Goal: Task Accomplishment & Management: Complete application form

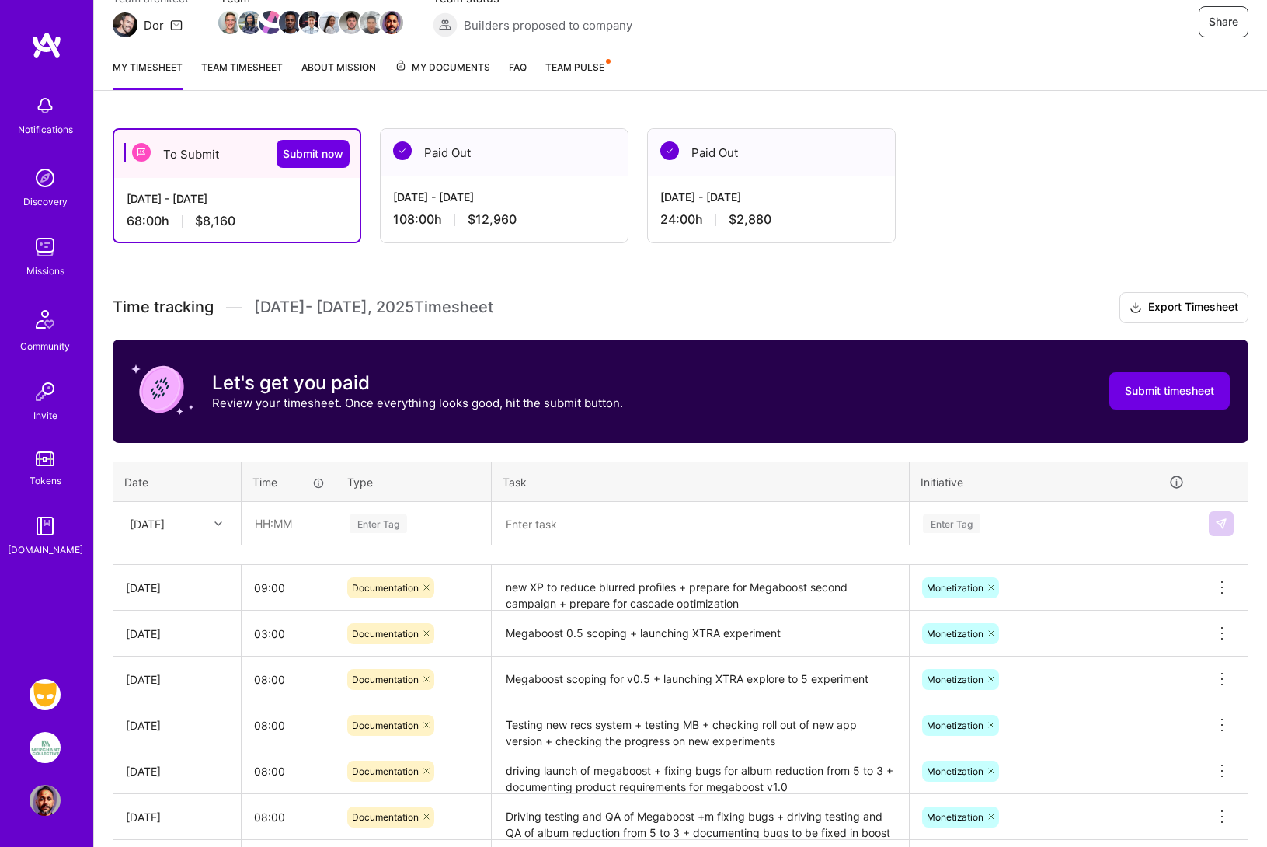
scroll to position [195, 0]
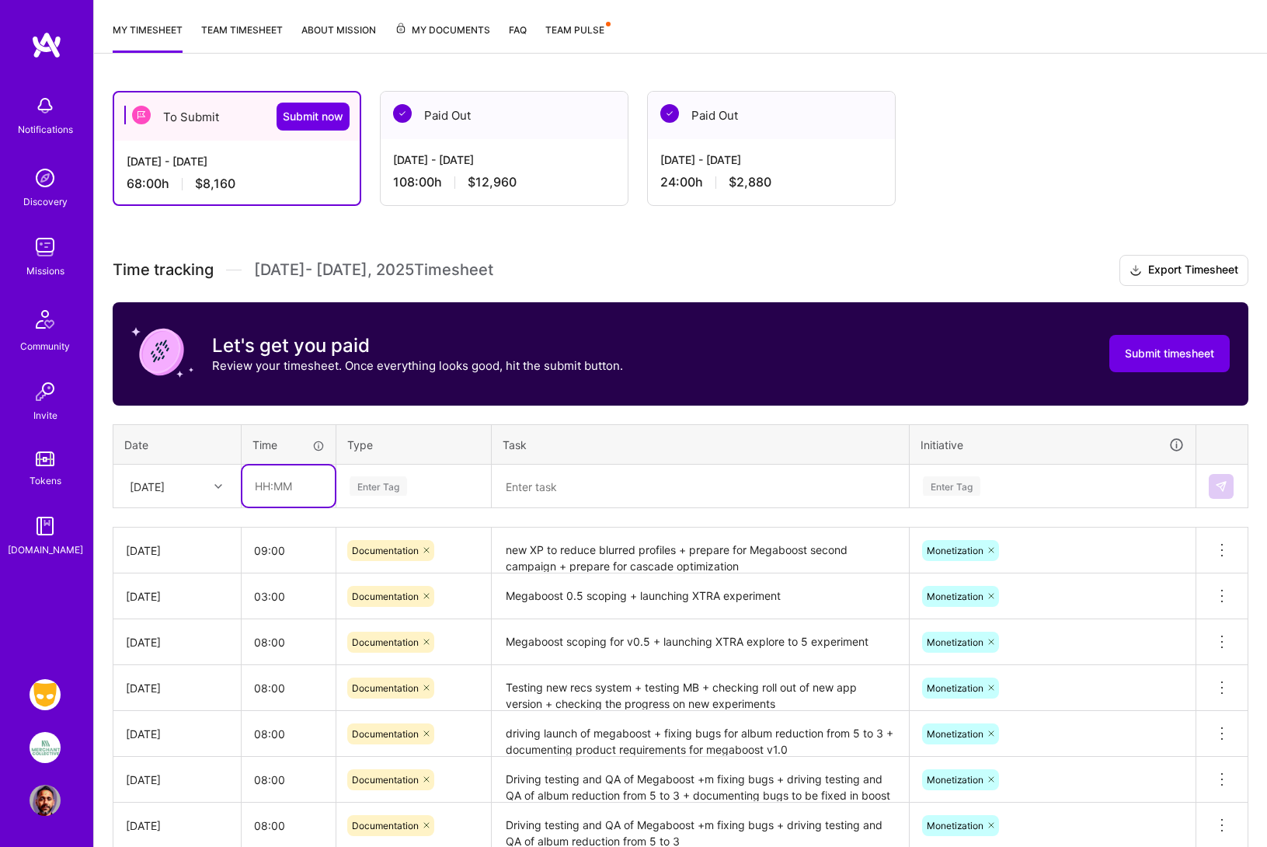
click at [263, 485] on input "text" at bounding box center [288, 485] width 92 height 41
type input "09:00"
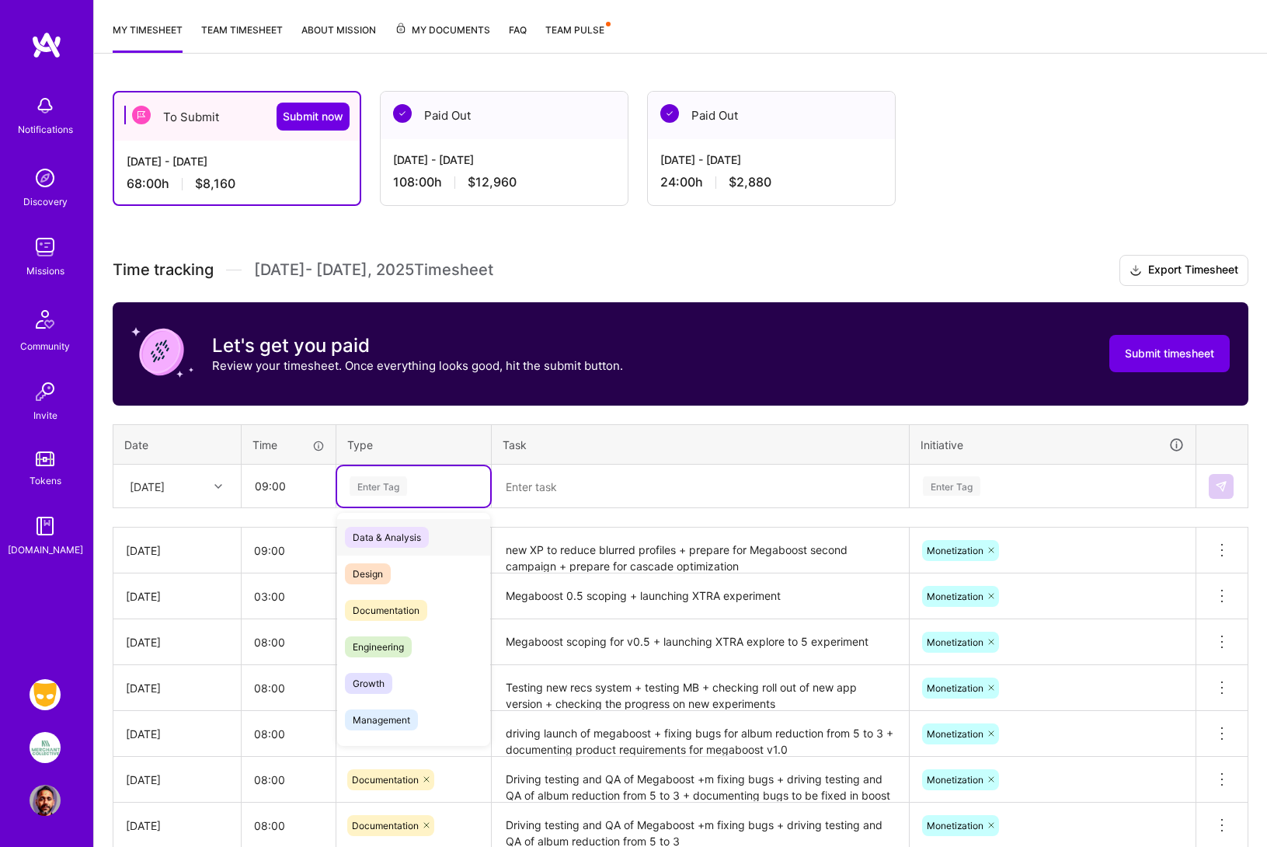
click at [374, 485] on div "Enter Tag" at bounding box center [378, 486] width 57 height 24
click at [387, 607] on span "Documentation" at bounding box center [386, 610] width 82 height 21
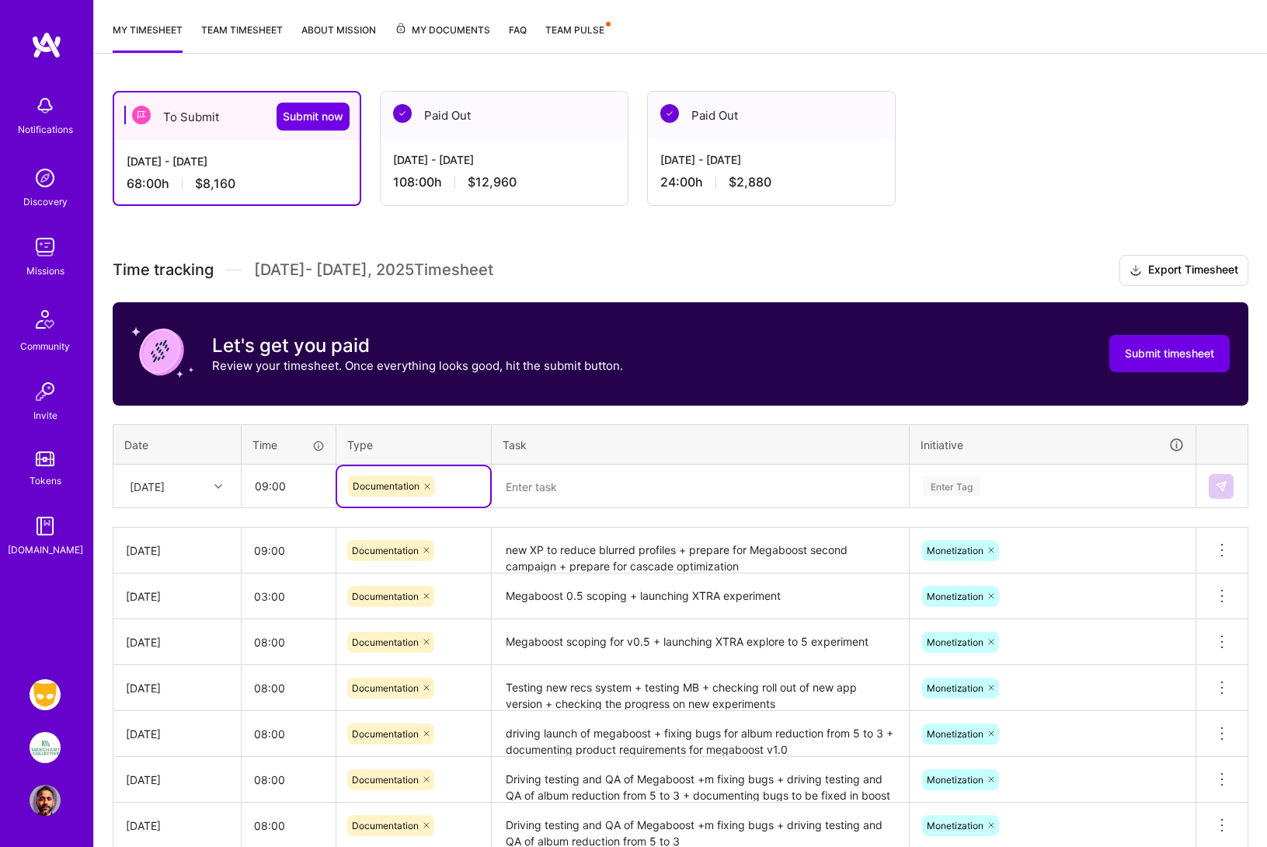
click at [524, 511] on div "Time tracking [DATE] - [DATE] Timesheet Export Timesheet Let's get you paid Rev…" at bounding box center [681, 618] width 1136 height 727
click at [530, 487] on textarea at bounding box center [700, 486] width 414 height 40
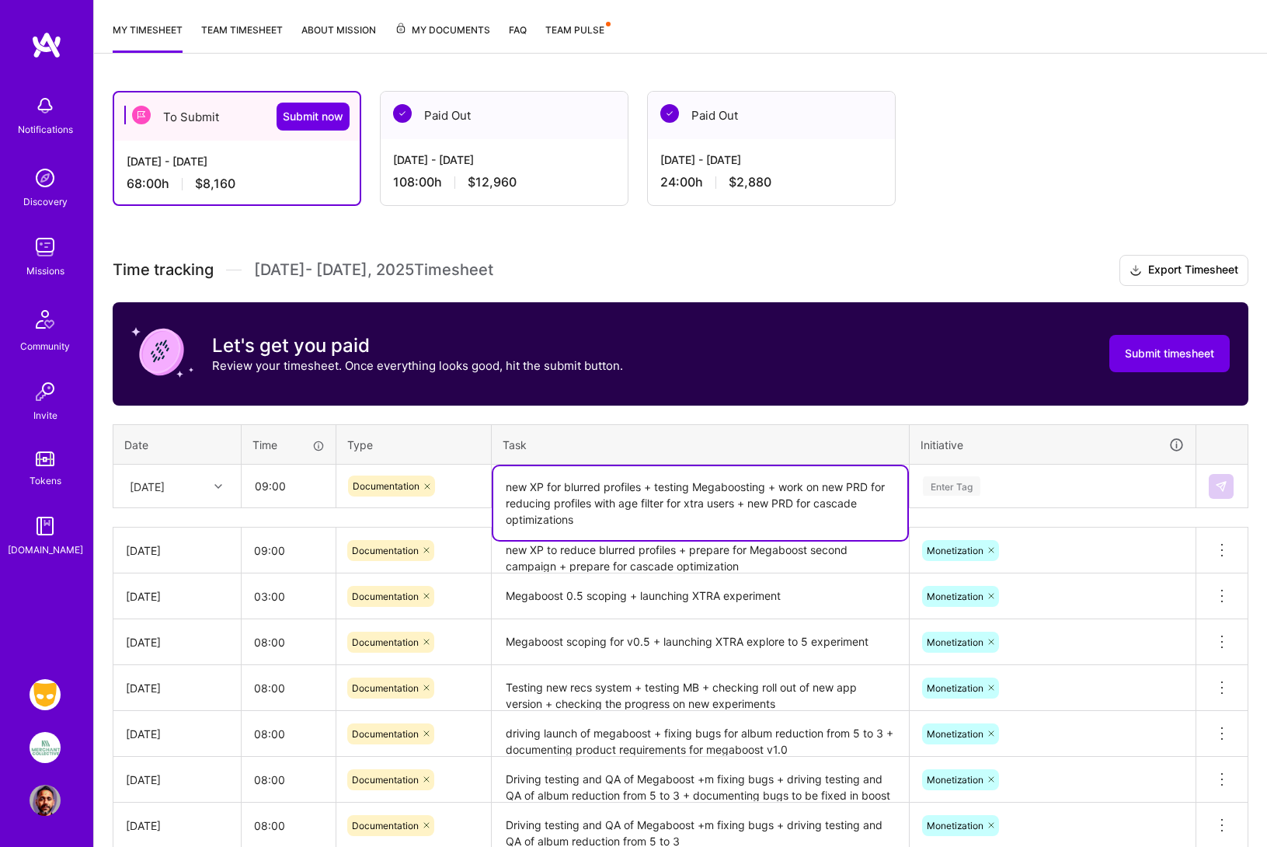
type textarea "new XP for blurred profiles + testing Megaboosting + work on new PRD for reduci…"
click at [881, 419] on div "Time tracking [DATE] - [DATE] Timesheet Export Timesheet Let's get you paid Rev…" at bounding box center [681, 618] width 1136 height 727
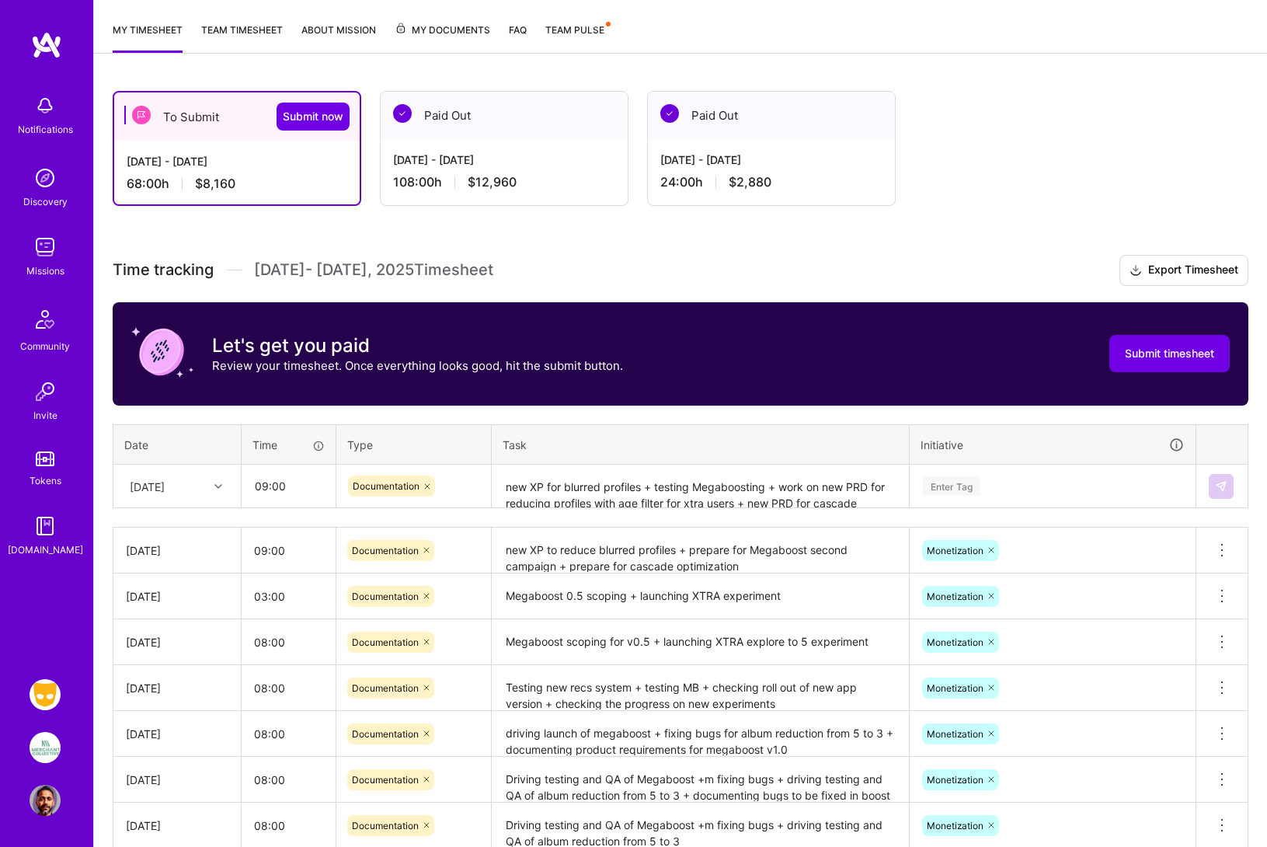
click at [964, 479] on div "Enter Tag" at bounding box center [951, 486] width 57 height 24
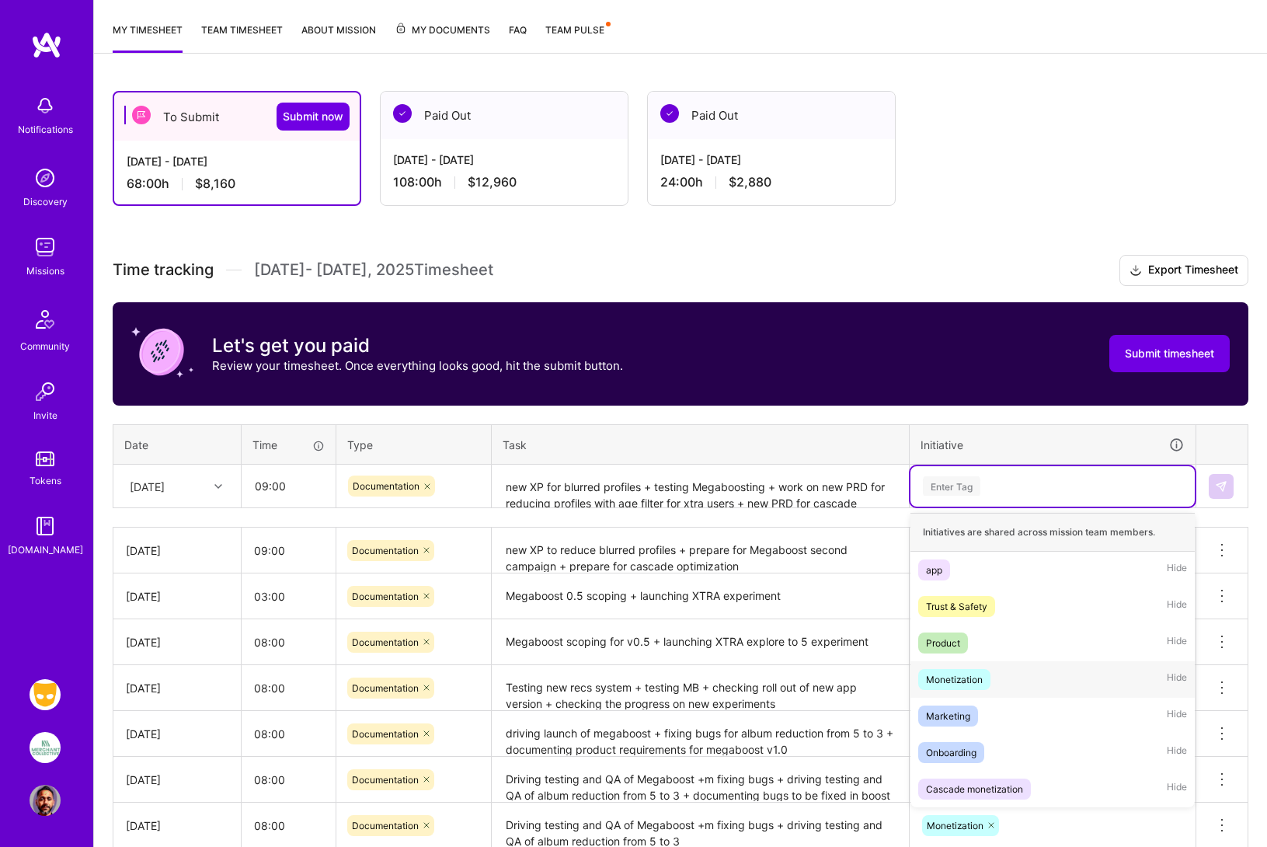
click at [968, 675] on div "Monetization" at bounding box center [954, 679] width 57 height 16
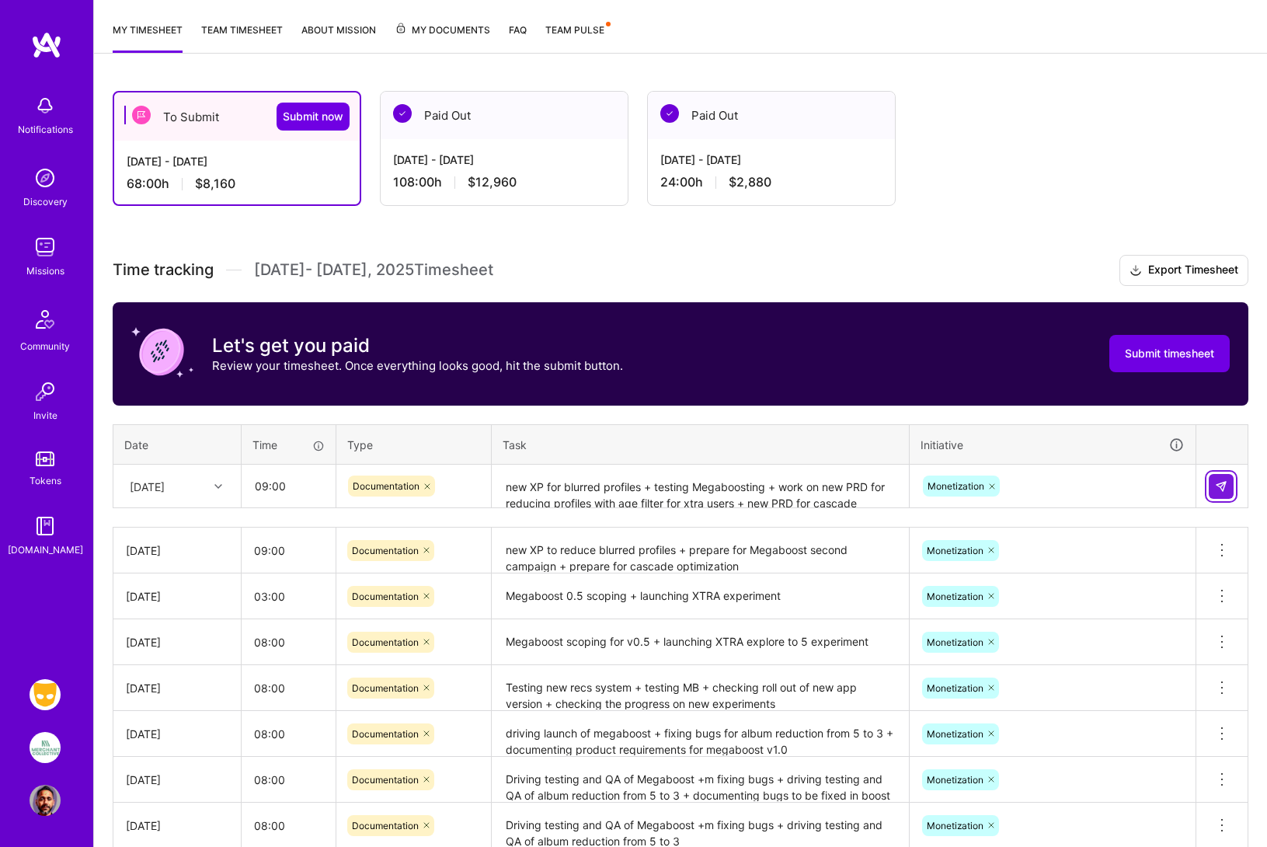
click at [1216, 487] on img at bounding box center [1221, 486] width 12 height 12
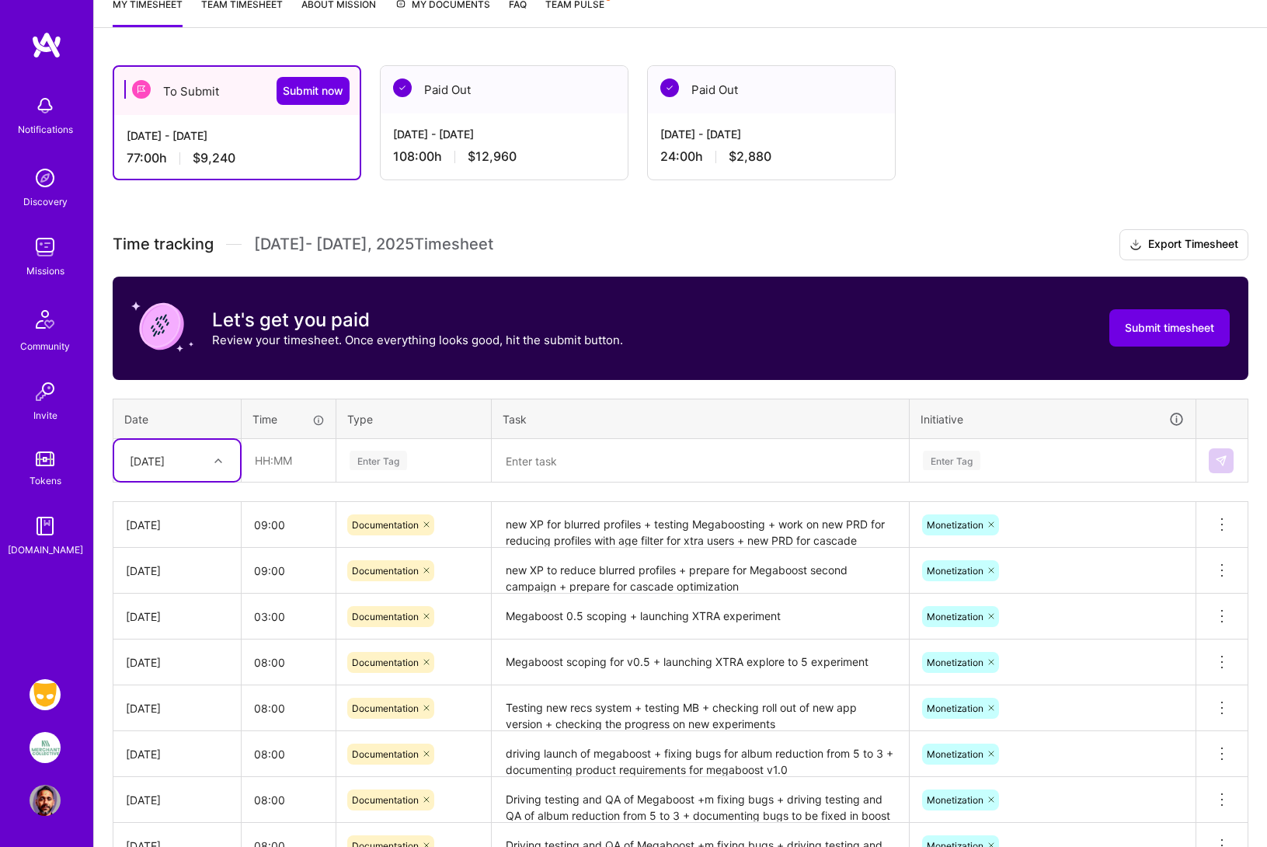
scroll to position [207, 0]
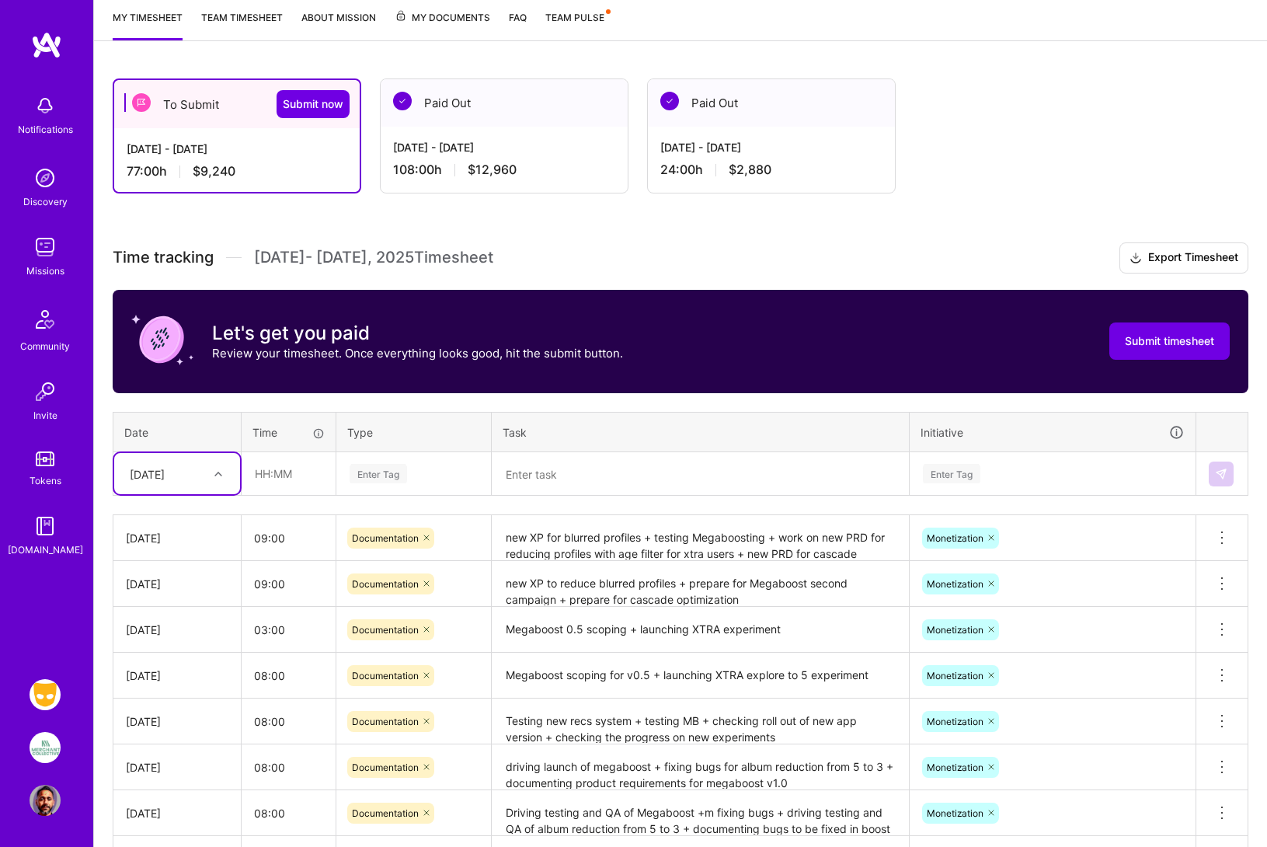
click at [214, 475] on icon at bounding box center [218, 474] width 8 height 8
click at [168, 715] on div "[DATE]" at bounding box center [177, 715] width 126 height 29
click at [266, 475] on input "text" at bounding box center [288, 473] width 92 height 41
type input "08:00"
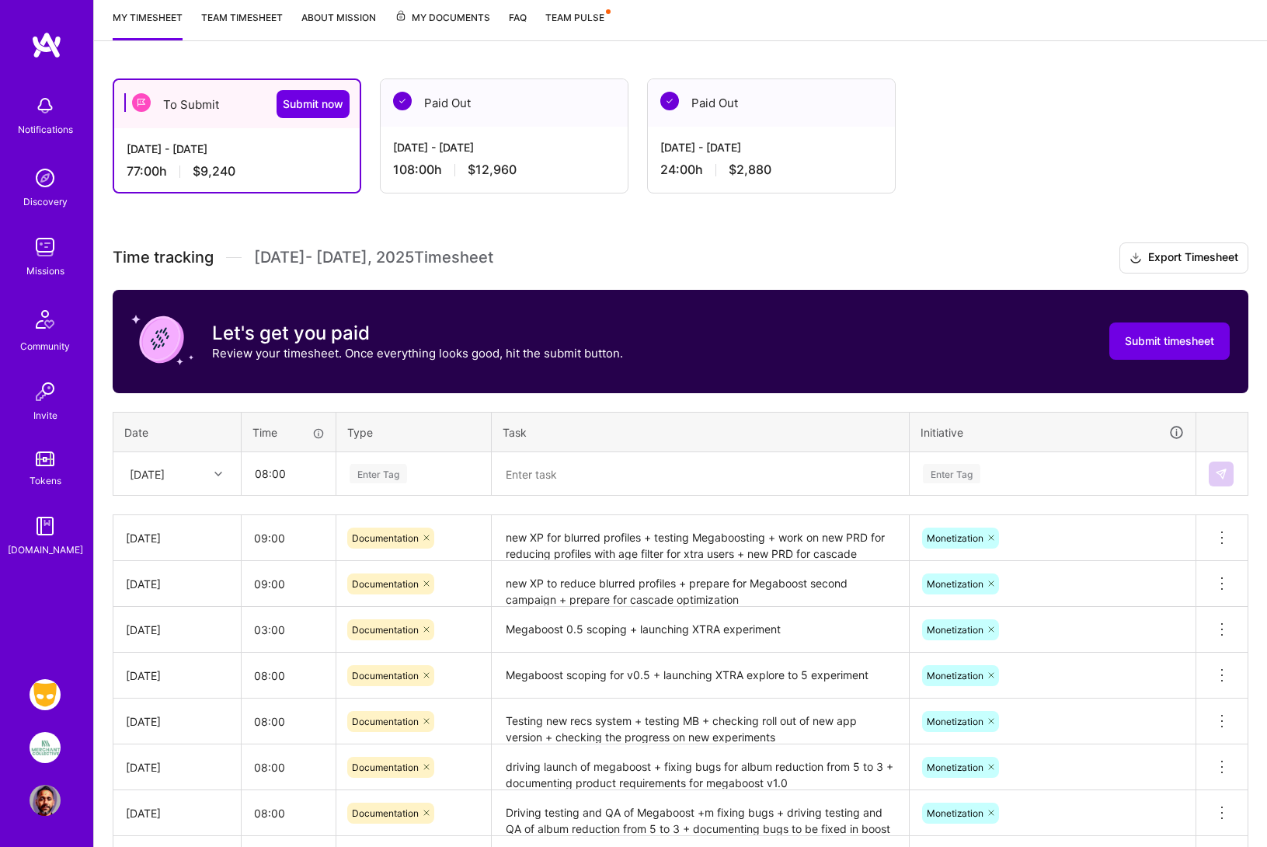
click at [397, 477] on div "Enter Tag" at bounding box center [378, 473] width 57 height 24
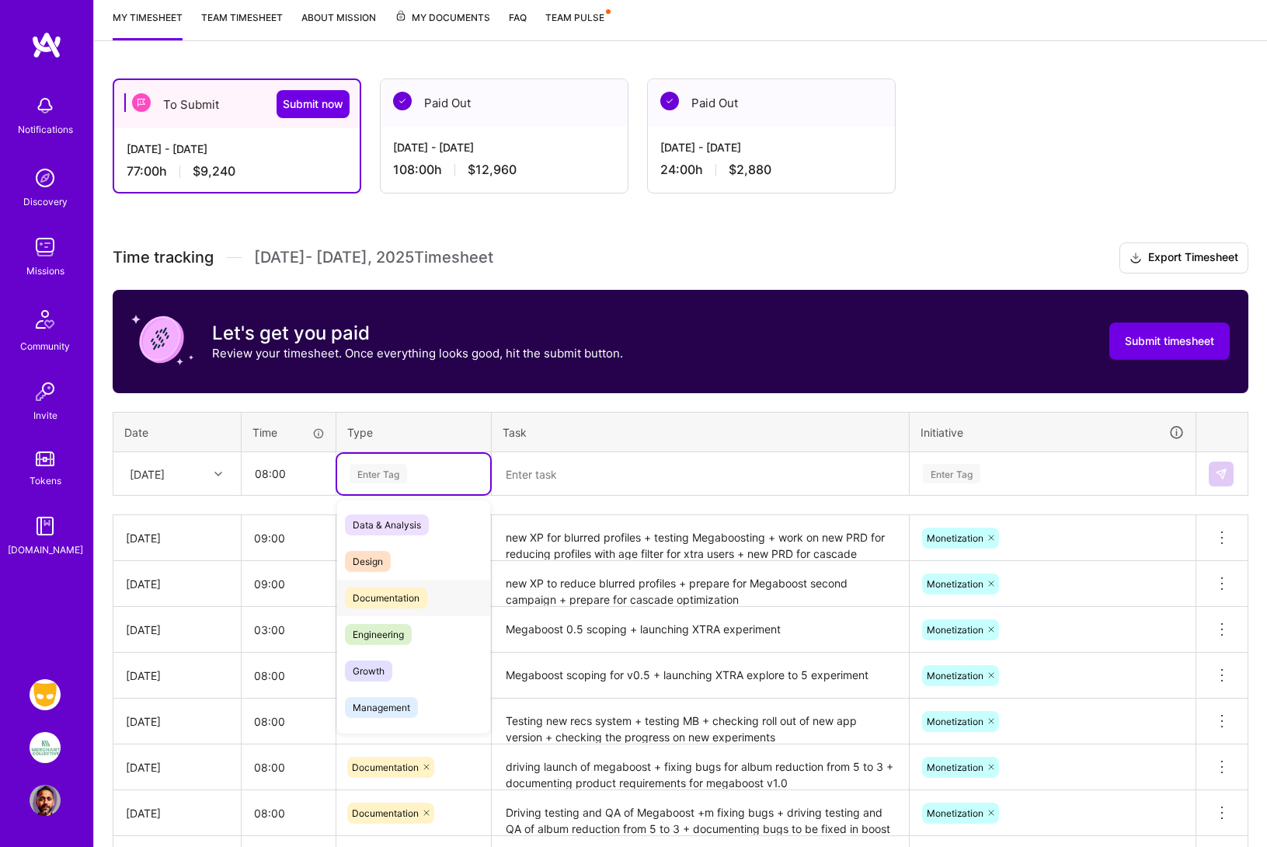
click at [391, 597] on span "Documentation" at bounding box center [386, 597] width 82 height 21
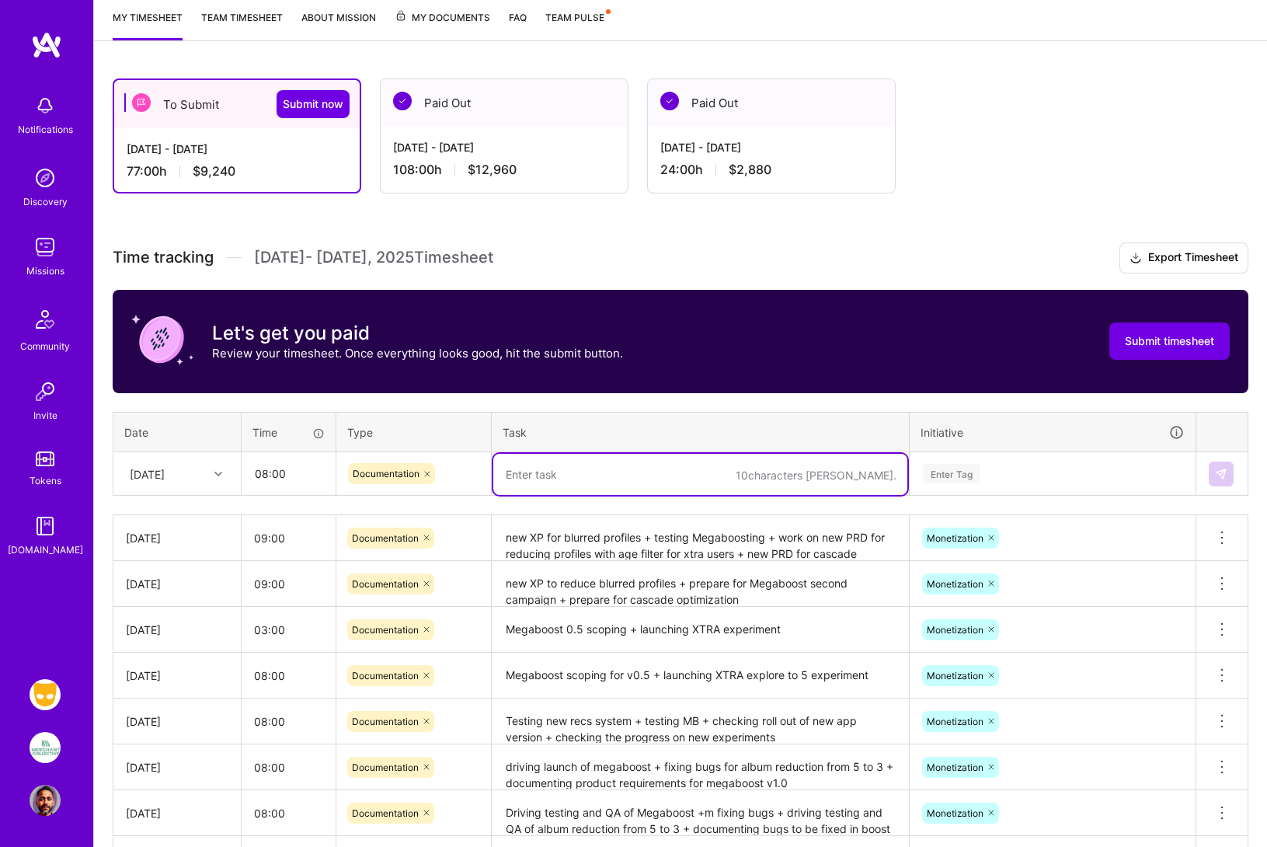
click at [523, 472] on textarea at bounding box center [700, 474] width 414 height 41
type textarea "l"
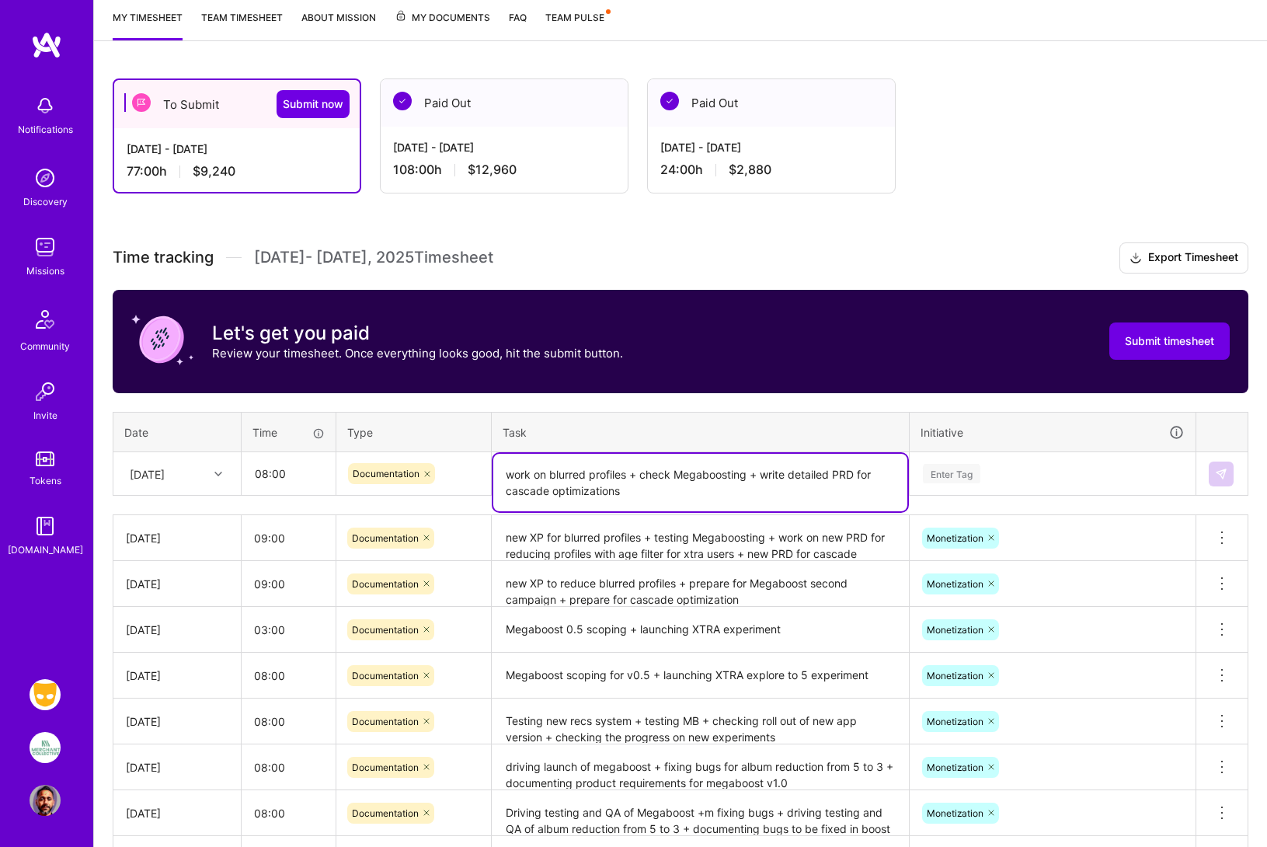
type textarea "work on blurred profiles + check Megaboosting + write detailed PRD for cascade …"
click at [971, 469] on div "Enter Tag" at bounding box center [951, 473] width 57 height 24
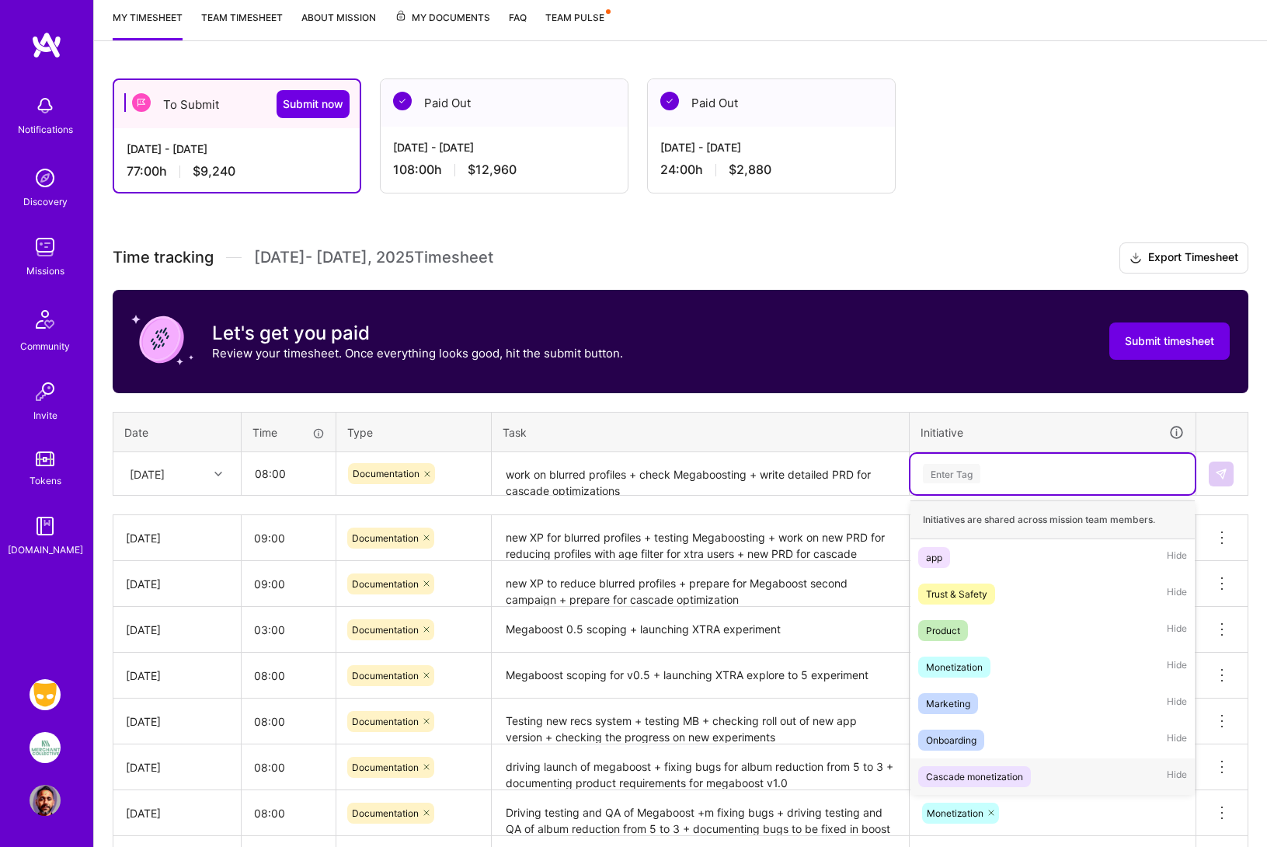
click at [977, 776] on div "Cascade monetization" at bounding box center [974, 776] width 97 height 16
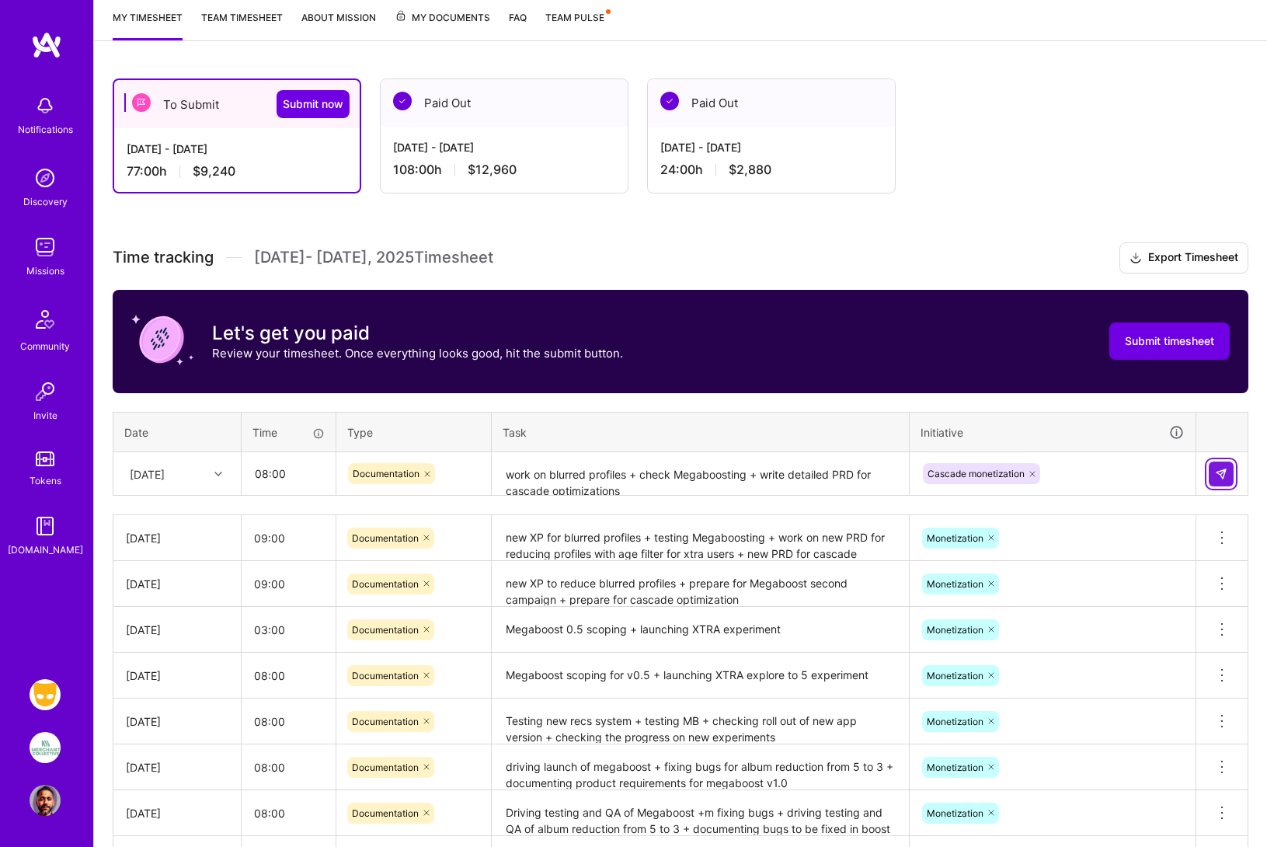
click at [1221, 472] on img at bounding box center [1221, 474] width 12 height 12
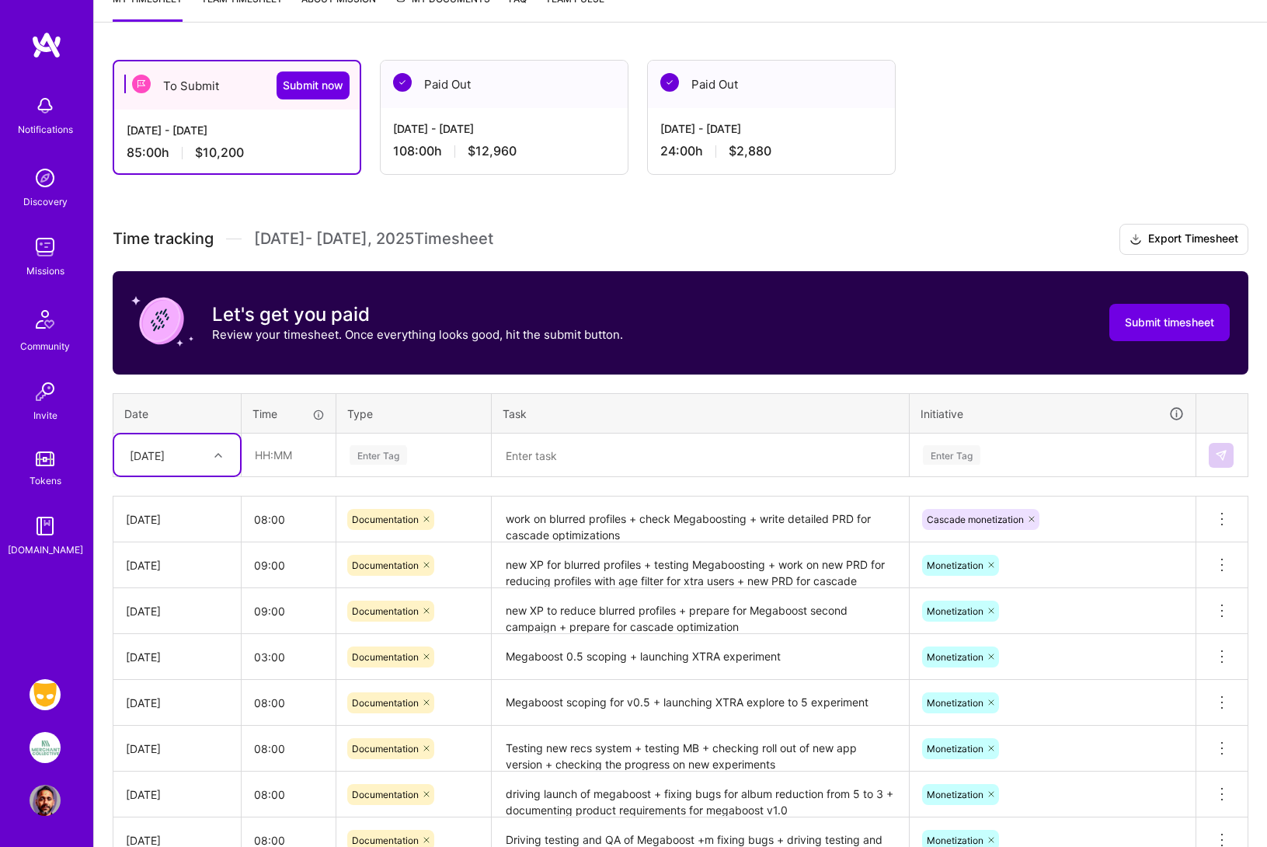
scroll to position [223, 0]
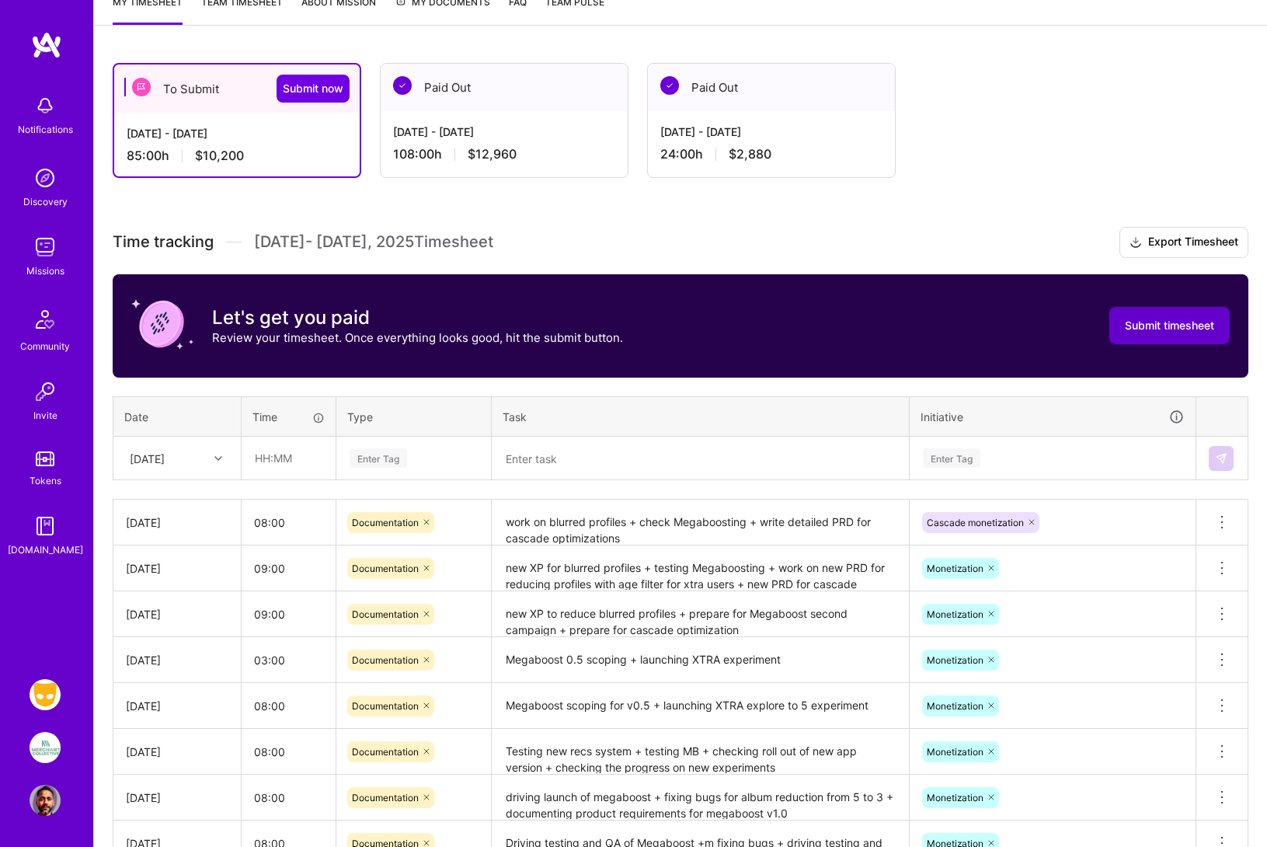
click at [1137, 326] on span "Submit timesheet" at bounding box center [1169, 326] width 89 height 16
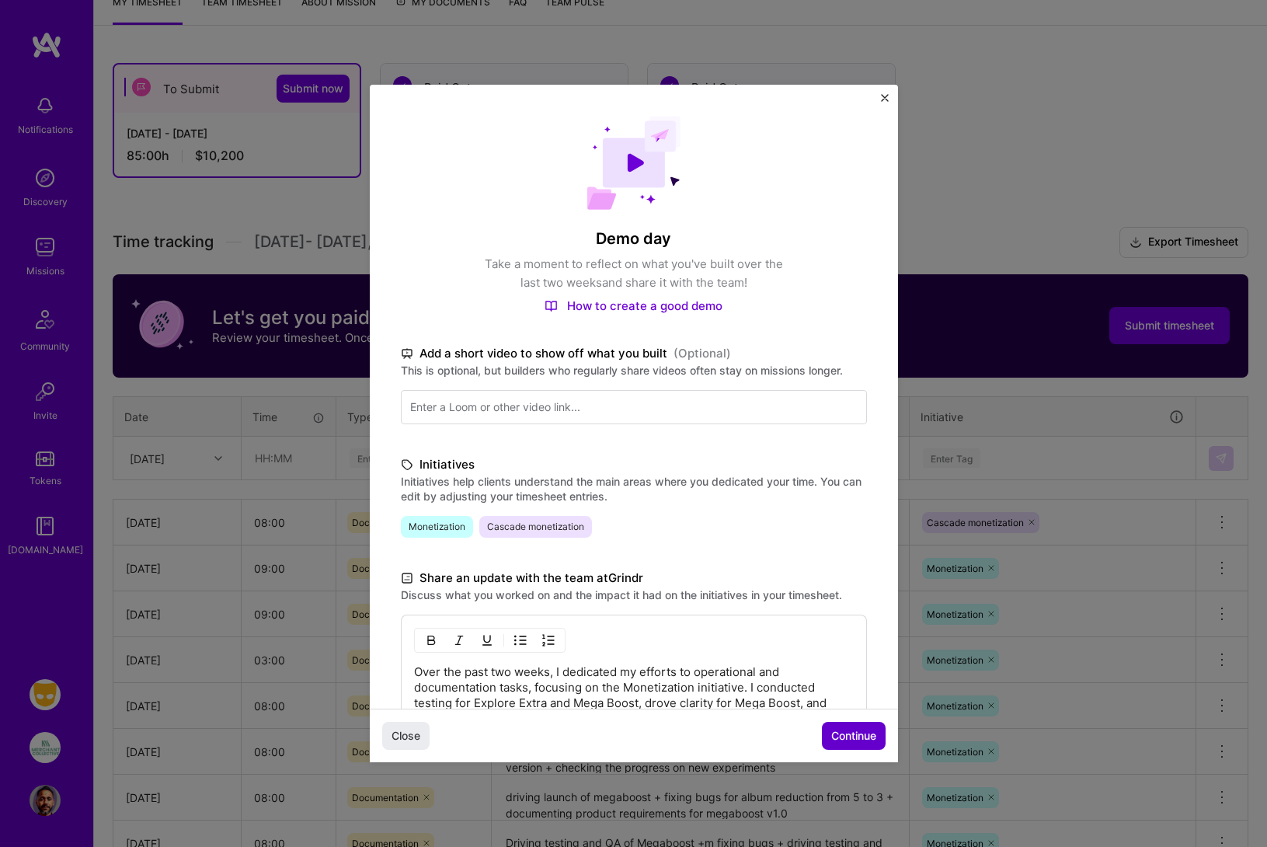
click at [849, 733] on span "Continue" at bounding box center [853, 736] width 45 height 16
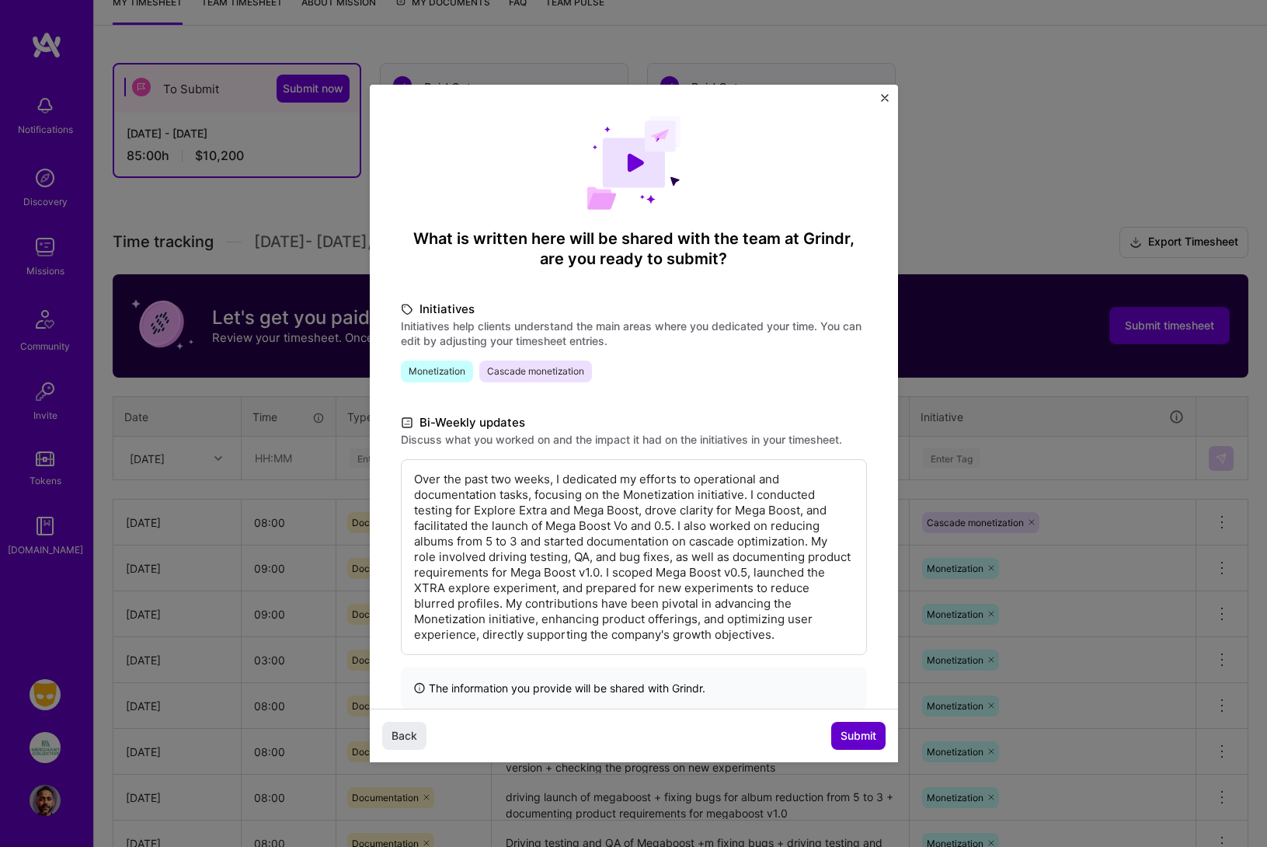
click at [855, 735] on span "Submit" at bounding box center [858, 736] width 36 height 16
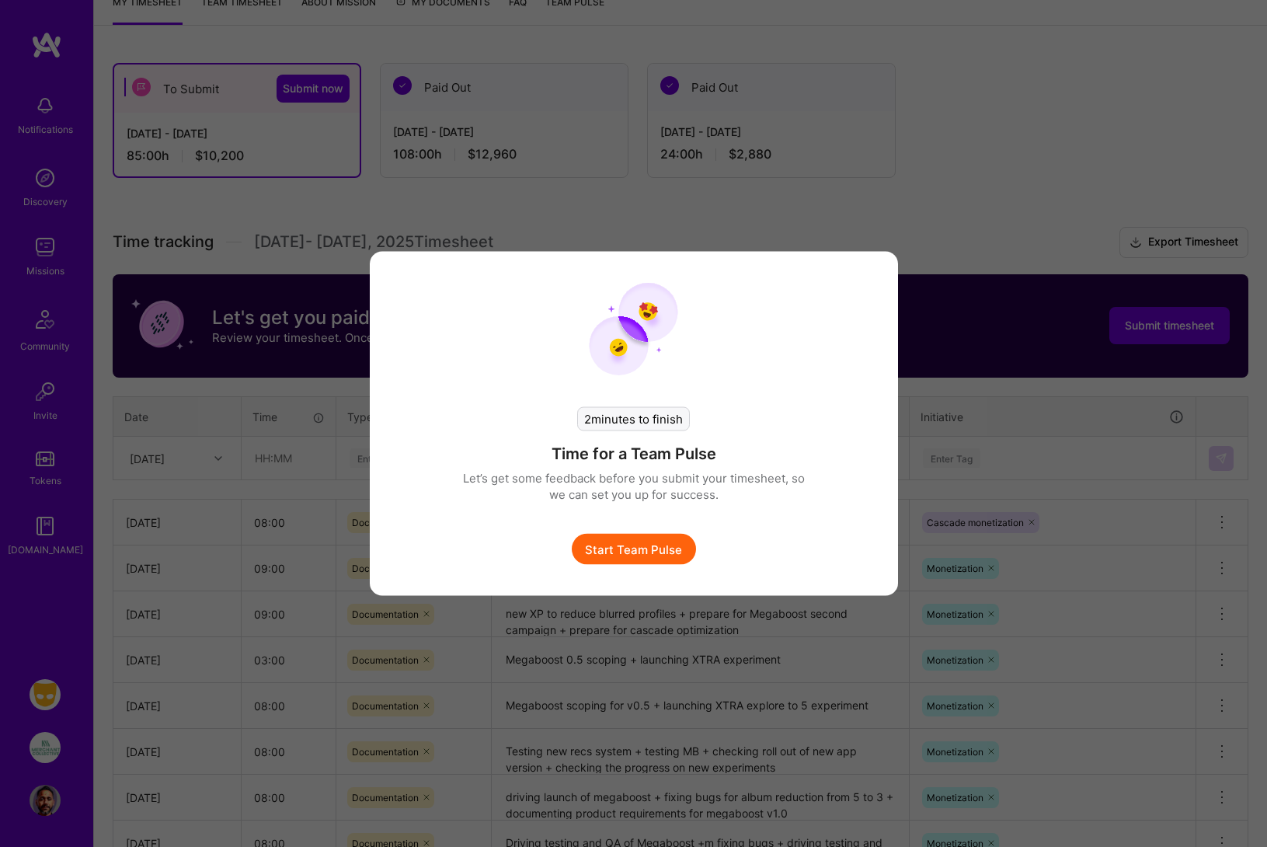
click at [651, 554] on button "Start Team Pulse" at bounding box center [634, 549] width 124 height 31
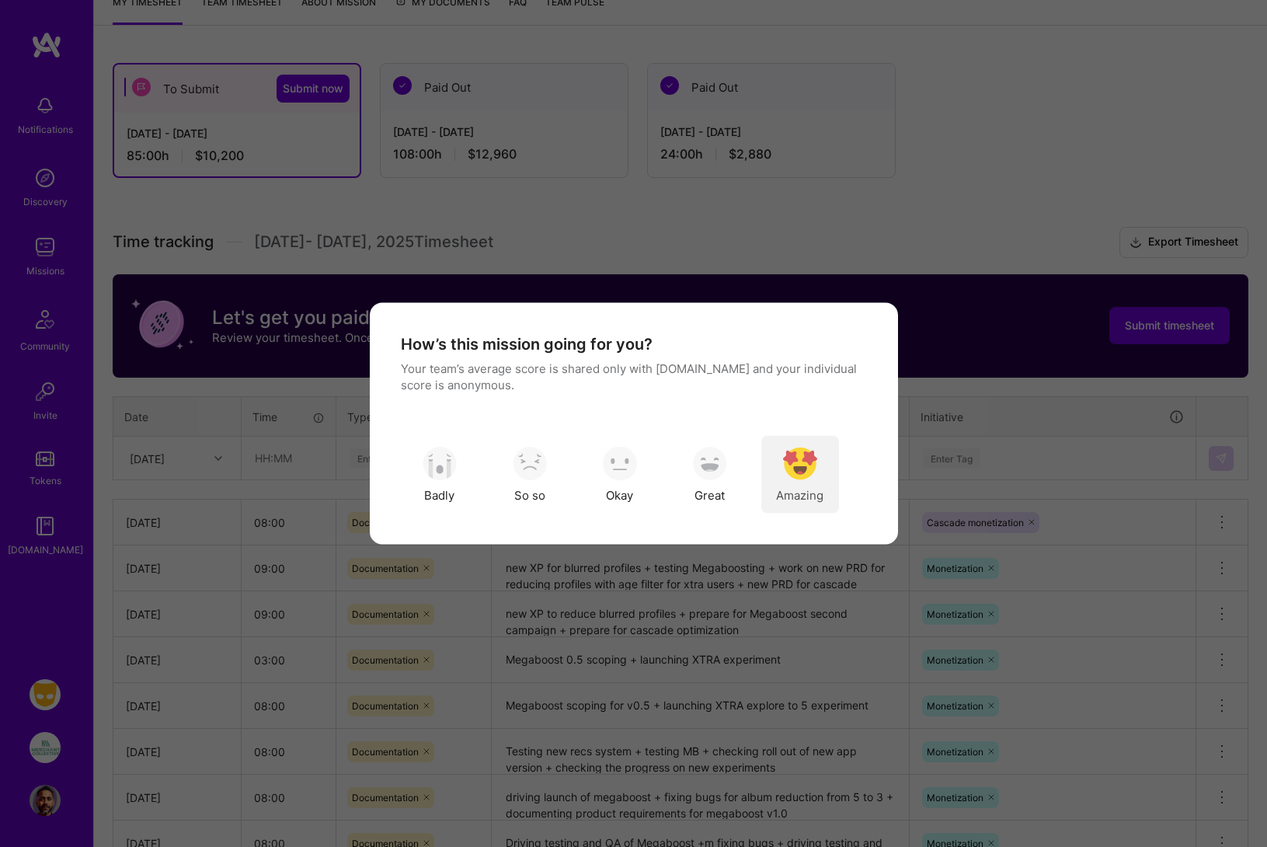
click at [788, 467] on img "modal" at bounding box center [800, 463] width 34 height 34
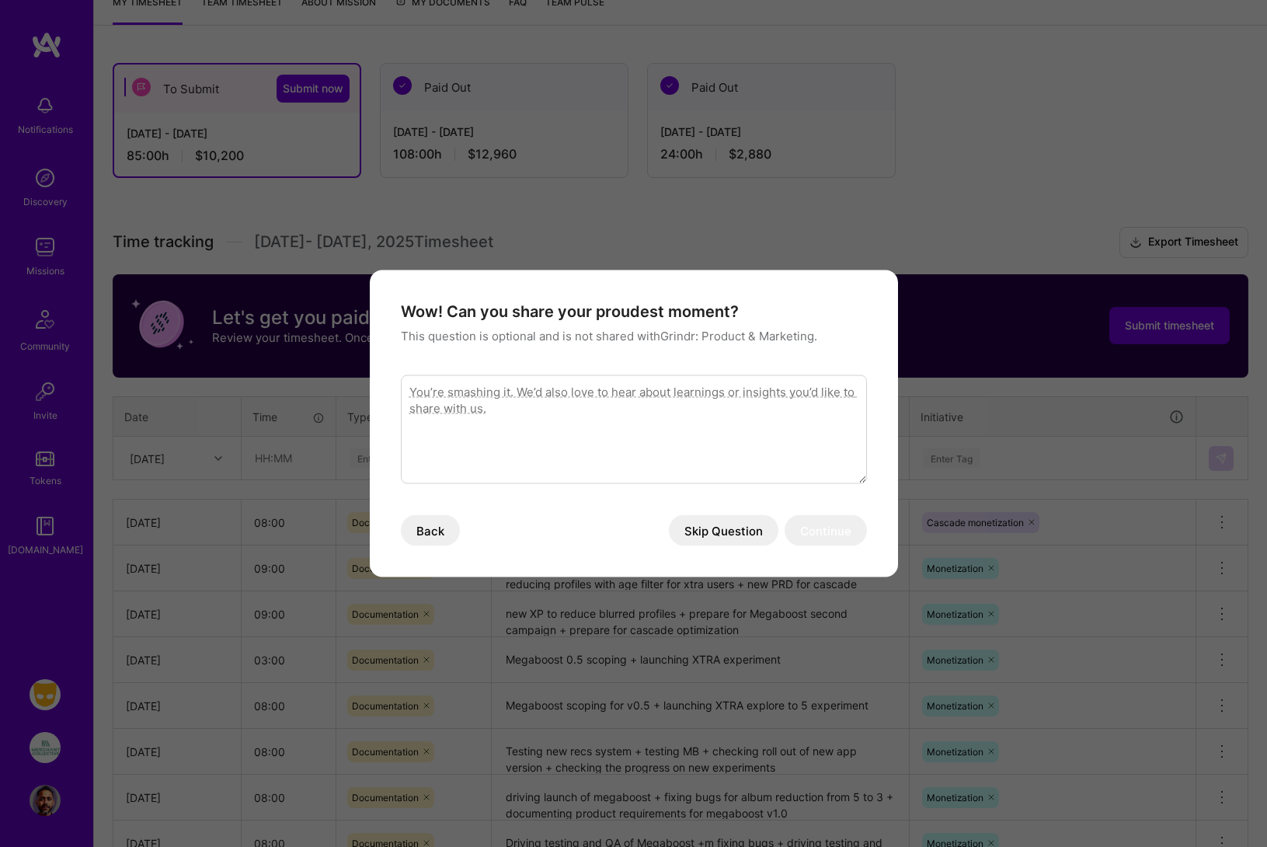
click at [726, 531] on button "Skip Question" at bounding box center [724, 530] width 110 height 31
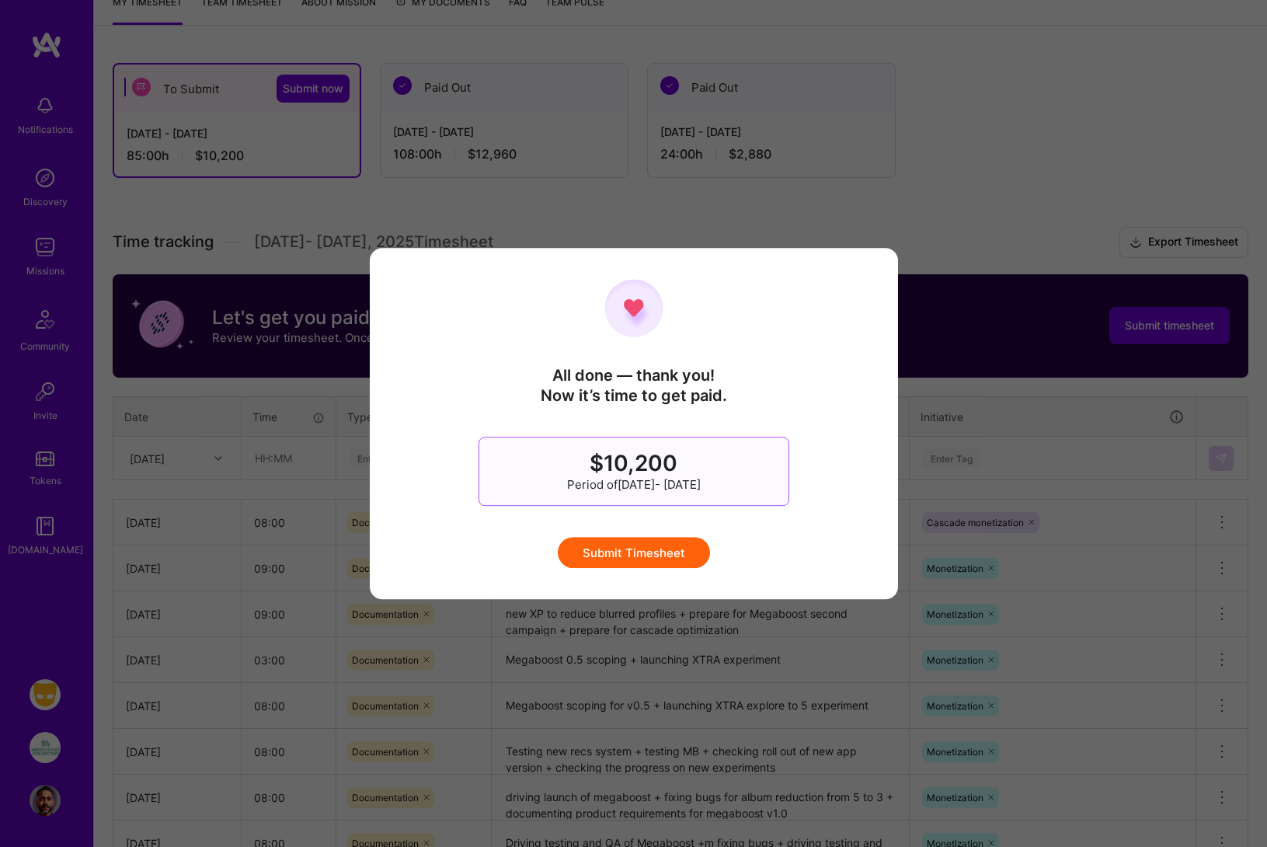
click at [649, 554] on button "Submit Timesheet" at bounding box center [634, 552] width 152 height 31
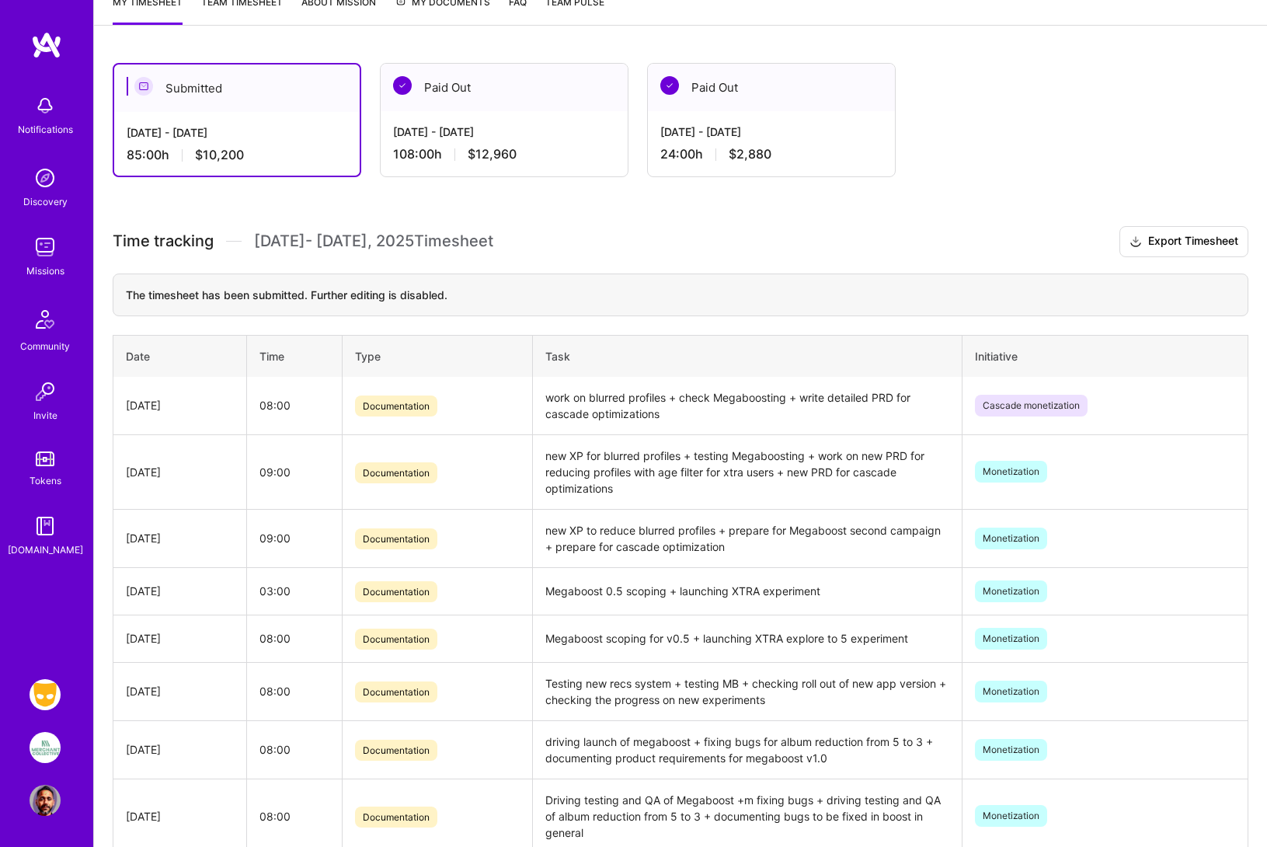
scroll to position [0, 0]
